Goal: Information Seeking & Learning: Learn about a topic

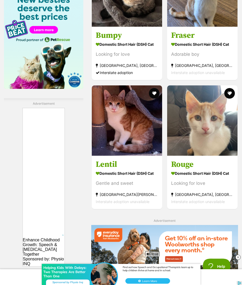
scroll to position [877, 0]
click at [116, 140] on img at bounding box center [127, 120] width 70 height 70
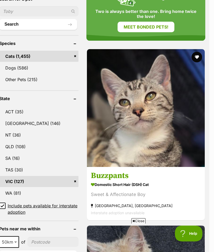
scroll to position [0, 0]
click at [141, 130] on img at bounding box center [146, 108] width 118 height 118
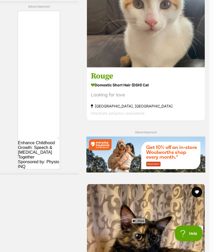
scroll to position [2348, 5]
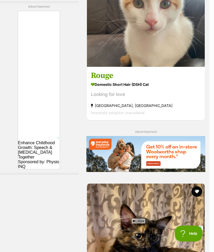
click at [166, 67] on img at bounding box center [146, 8] width 118 height 118
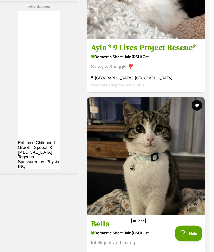
scroll to position [2787, 5]
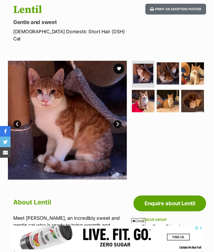
scroll to position [56, 0]
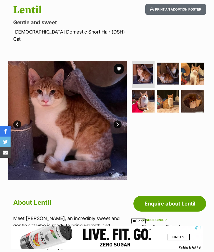
click at [120, 121] on link "Next" at bounding box center [118, 125] width 8 height 8
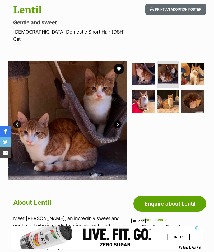
scroll to position [0, 0]
click at [121, 121] on link "Next" at bounding box center [118, 125] width 8 height 8
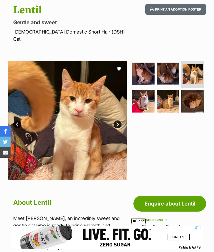
click at [120, 121] on link "Next" at bounding box center [118, 125] width 8 height 8
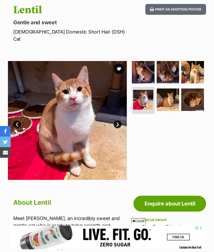
click at [118, 121] on link "Next" at bounding box center [118, 125] width 8 height 8
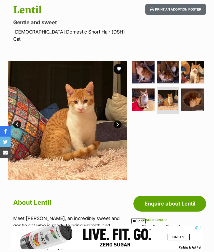
click at [119, 121] on link "Next" at bounding box center [118, 125] width 8 height 8
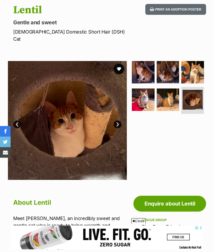
click at [117, 121] on link "Next" at bounding box center [118, 125] width 8 height 8
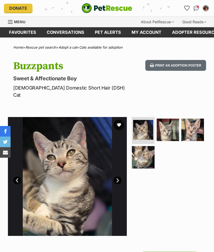
click at [169, 124] on img at bounding box center [168, 130] width 23 height 23
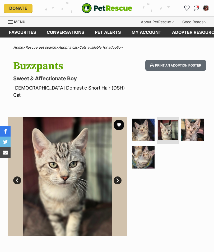
click at [119, 177] on link "Next" at bounding box center [118, 181] width 8 height 8
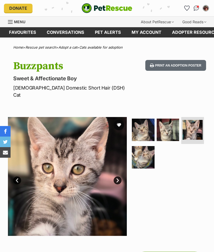
click at [145, 152] on img at bounding box center [143, 157] width 23 height 23
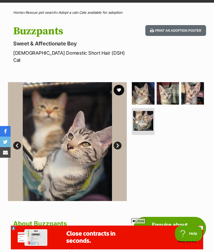
scroll to position [35, 0]
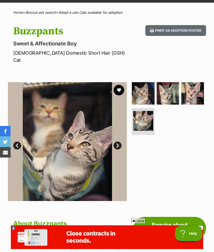
click at [119, 142] on link "Next" at bounding box center [118, 146] width 8 height 8
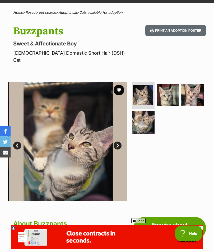
scroll to position [35, 0]
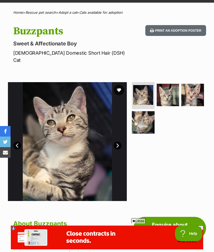
click at [119, 142] on link "Next" at bounding box center [118, 146] width 8 height 8
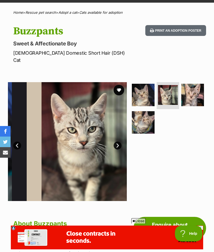
scroll to position [0, 0]
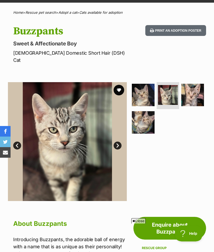
click at [119, 142] on link "Next" at bounding box center [118, 146] width 8 height 8
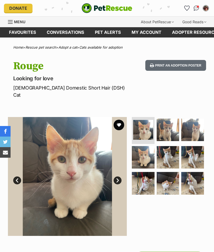
click at [116, 177] on link "Next" at bounding box center [118, 181] width 8 height 8
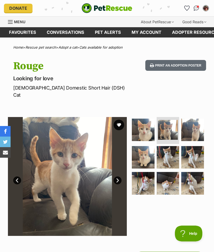
click at [120, 177] on link "Next" at bounding box center [118, 181] width 8 height 8
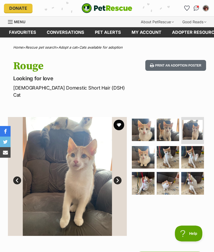
click at [118, 177] on link "Next" at bounding box center [118, 181] width 8 height 8
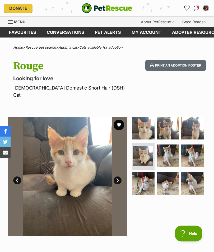
click at [119, 168] on img at bounding box center [67, 176] width 119 height 119
click at [119, 177] on link "Next" at bounding box center [118, 181] width 8 height 8
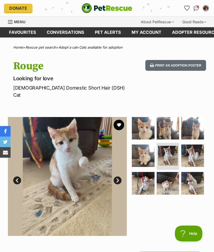
click at [116, 177] on link "Next" at bounding box center [118, 181] width 8 height 8
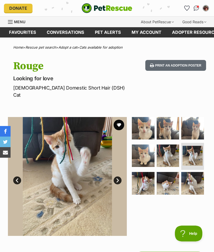
click at [120, 177] on link "Next" at bounding box center [118, 181] width 8 height 8
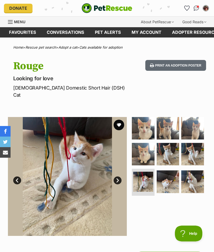
click at [117, 177] on link "Next" at bounding box center [118, 181] width 8 height 8
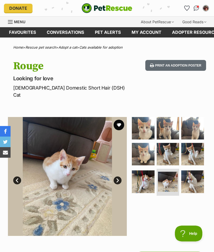
click at [119, 177] on link "Next" at bounding box center [118, 181] width 8 height 8
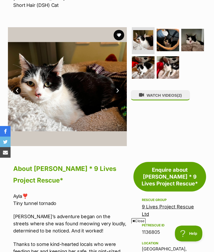
scroll to position [39, 0]
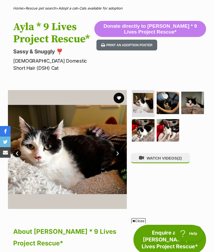
click at [173, 96] on img at bounding box center [168, 103] width 23 height 23
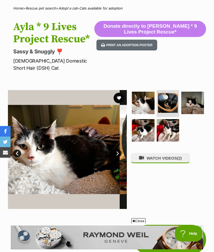
click at [170, 93] on img at bounding box center [168, 103] width 20 height 20
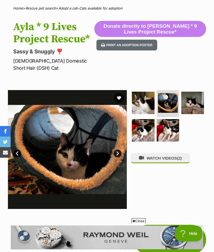
scroll to position [0, 0]
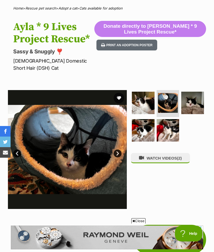
click at [191, 98] on img at bounding box center [192, 103] width 23 height 23
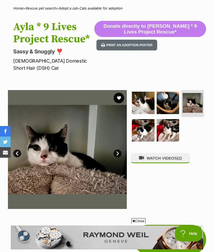
click at [142, 129] on img at bounding box center [143, 130] width 23 height 23
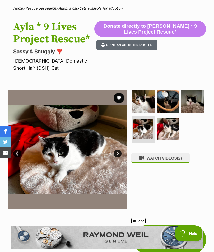
click at [168, 119] on img at bounding box center [168, 129] width 23 height 23
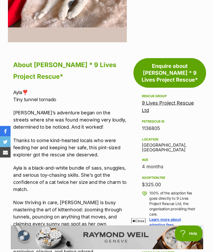
scroll to position [206, 0]
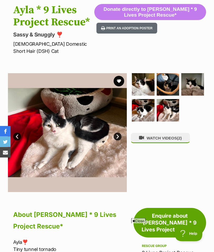
scroll to position [53, 0]
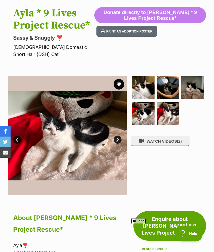
click at [170, 136] on button "WATCH VIDEOS (2)" at bounding box center [160, 141] width 59 height 10
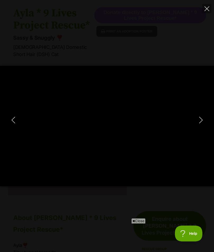
scroll to position [0, 0]
click at [200, 121] on icon "Next" at bounding box center [201, 120] width 7 height 7
type input "94.65"
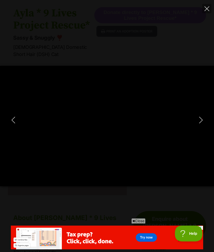
type input "53.92"
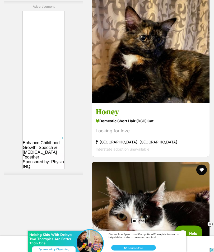
scroll to position [2546, 0]
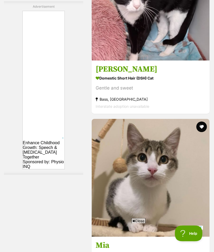
scroll to position [3118, 0]
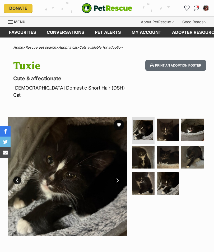
click at [168, 122] on img at bounding box center [168, 130] width 23 height 23
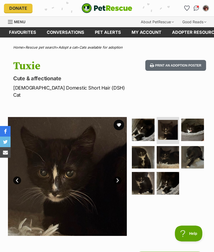
click at [195, 119] on img at bounding box center [192, 130] width 23 height 23
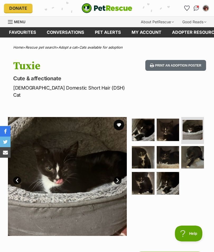
click at [147, 148] on img at bounding box center [143, 157] width 23 height 23
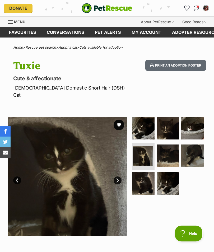
click at [167, 145] on img at bounding box center [168, 156] width 23 height 23
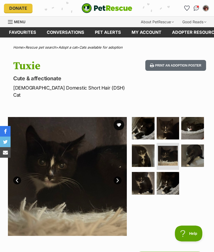
click at [198, 145] on img at bounding box center [192, 156] width 23 height 23
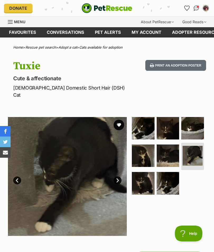
click at [145, 175] on img at bounding box center [143, 183] width 23 height 23
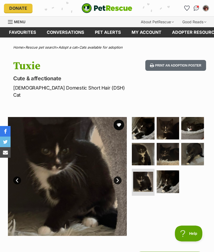
click at [164, 171] on img at bounding box center [168, 182] width 23 height 23
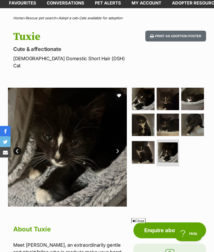
scroll to position [17, 0]
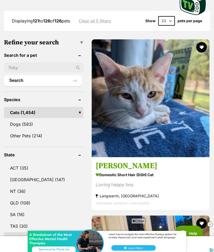
scroll to position [198, 0]
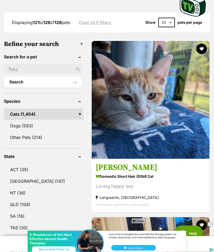
click at [180, 125] on img at bounding box center [151, 100] width 118 height 118
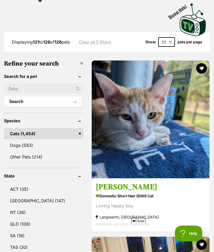
scroll to position [0, 0]
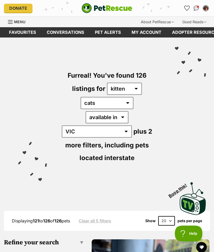
click at [24, 29] on link "Favourites" at bounding box center [23, 32] width 38 height 10
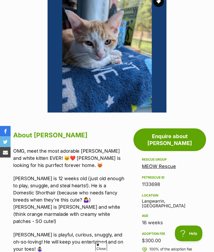
scroll to position [98, 0]
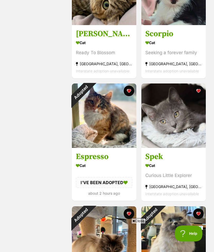
scroll to position [264, 0]
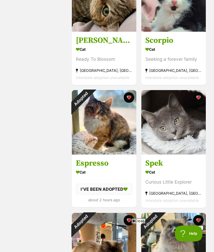
click at [184, 128] on img at bounding box center [173, 122] width 64 height 64
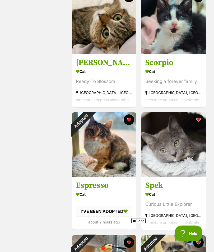
scroll to position [243, 0]
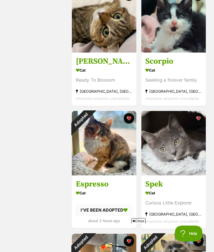
click at [180, 159] on img at bounding box center [173, 143] width 64 height 64
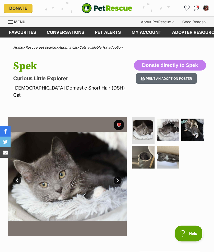
click at [196, 119] on img at bounding box center [192, 130] width 23 height 23
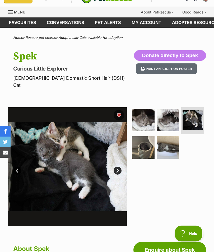
click at [145, 141] on img at bounding box center [143, 147] width 23 height 23
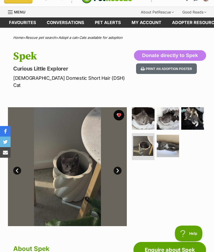
click at [139, 110] on img at bounding box center [143, 118] width 23 height 23
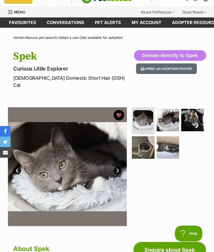
click at [169, 112] on img at bounding box center [168, 120] width 23 height 23
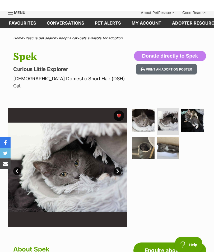
scroll to position [9, 0]
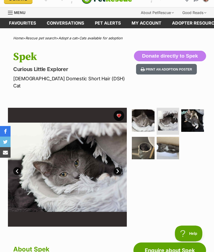
click at [116, 167] on link "Next" at bounding box center [118, 171] width 8 height 8
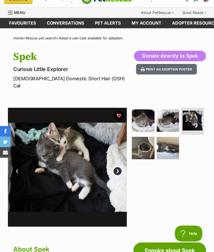
click at [120, 167] on link "Next" at bounding box center [118, 171] width 8 height 8
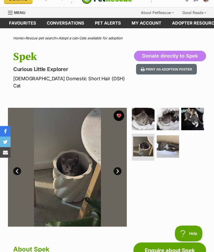
click at [168, 110] on img at bounding box center [168, 119] width 23 height 23
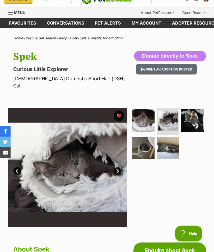
click at [142, 117] on img at bounding box center [143, 120] width 23 height 23
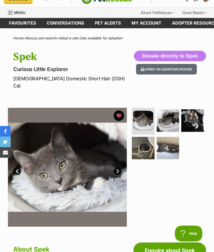
click at [195, 109] on img at bounding box center [192, 120] width 23 height 23
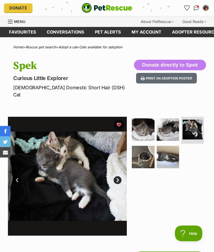
scroll to position [0, 0]
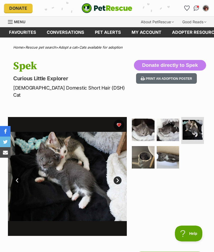
click at [148, 121] on img at bounding box center [143, 130] width 23 height 23
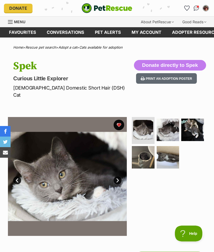
click at [168, 149] on img at bounding box center [168, 157] width 23 height 23
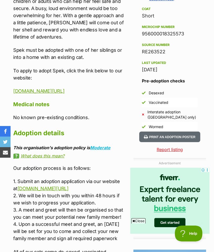
click at [69, 186] on link "[DOMAIN_NAME][URL]" at bounding box center [42, 189] width 51 height 6
